Goal: Information Seeking & Learning: Learn about a topic

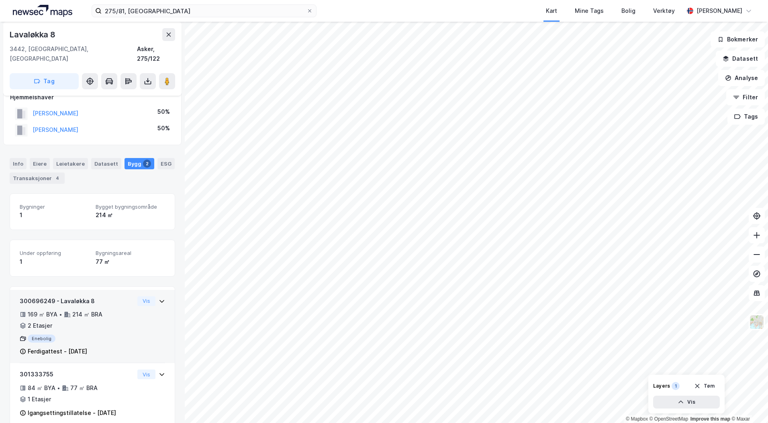
scroll to position [18, 0]
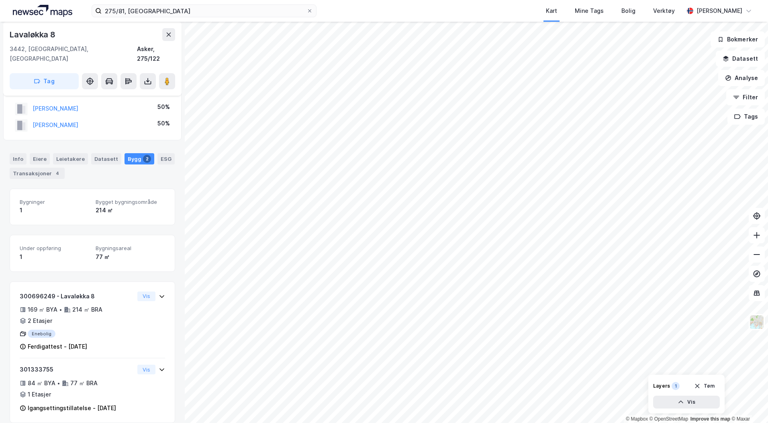
click at [131, 153] on div "Bygg 2" at bounding box center [140, 158] width 30 height 11
click at [166, 33] on icon at bounding box center [169, 34] width 6 height 6
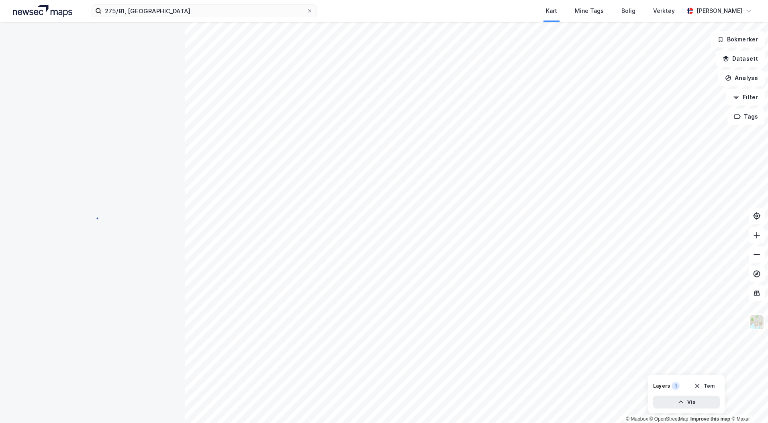
scroll to position [18, 0]
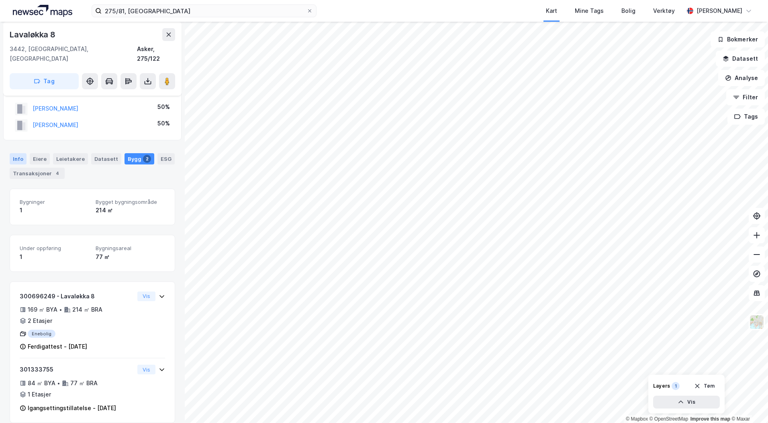
click at [18, 153] on div "Info" at bounding box center [18, 158] width 17 height 11
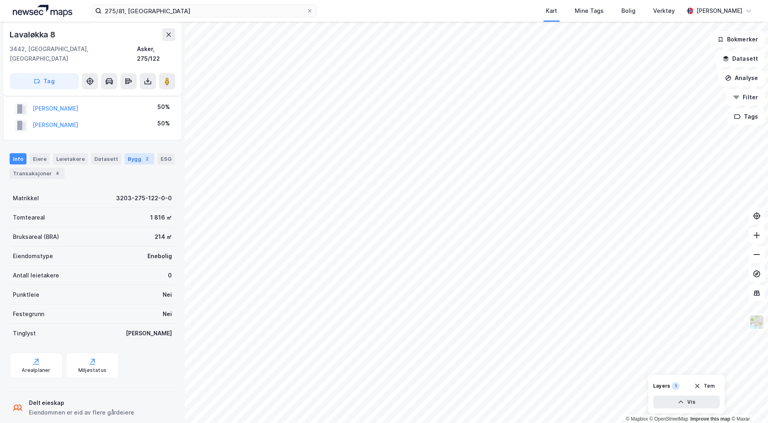
click at [133, 153] on div "Bygg 2" at bounding box center [140, 158] width 30 height 11
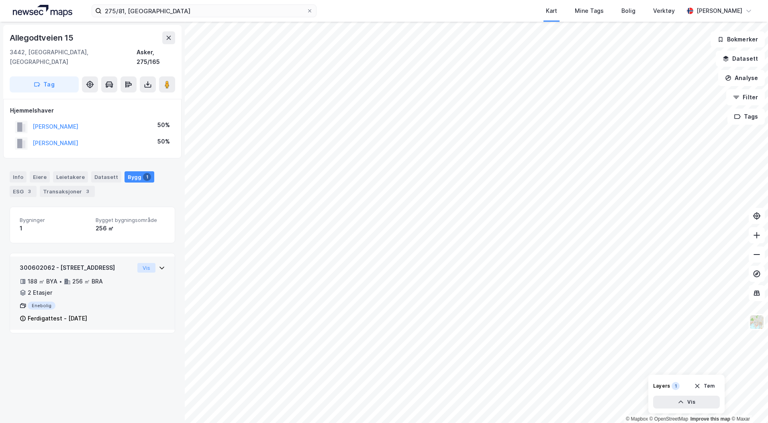
click at [140, 263] on button "Vis" at bounding box center [146, 268] width 18 height 10
